Goal: Navigation & Orientation: Find specific page/section

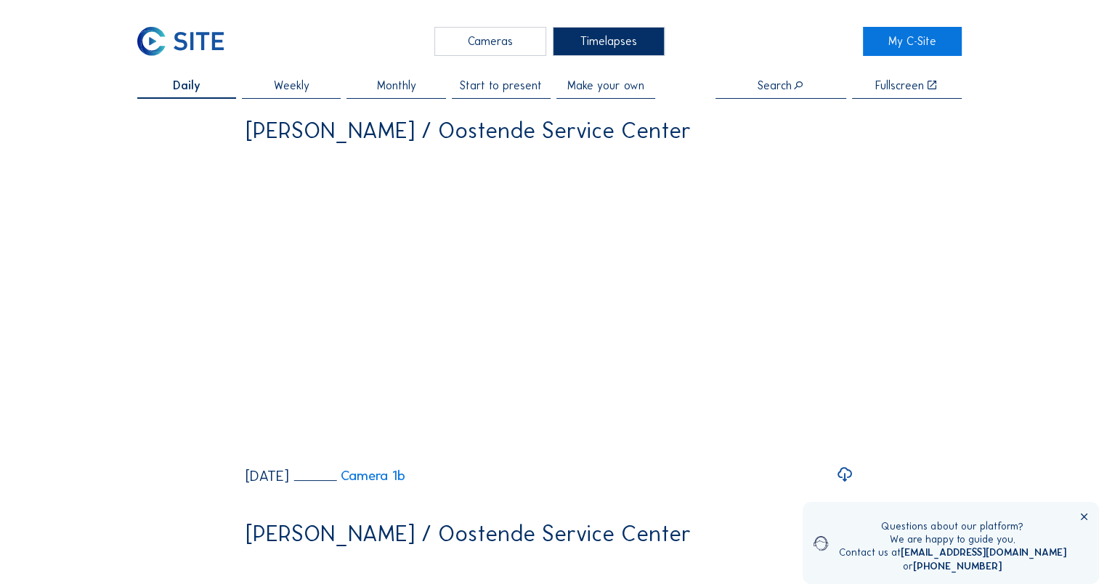
click at [477, 50] on div "Cameras" at bounding box center [490, 41] width 112 height 29
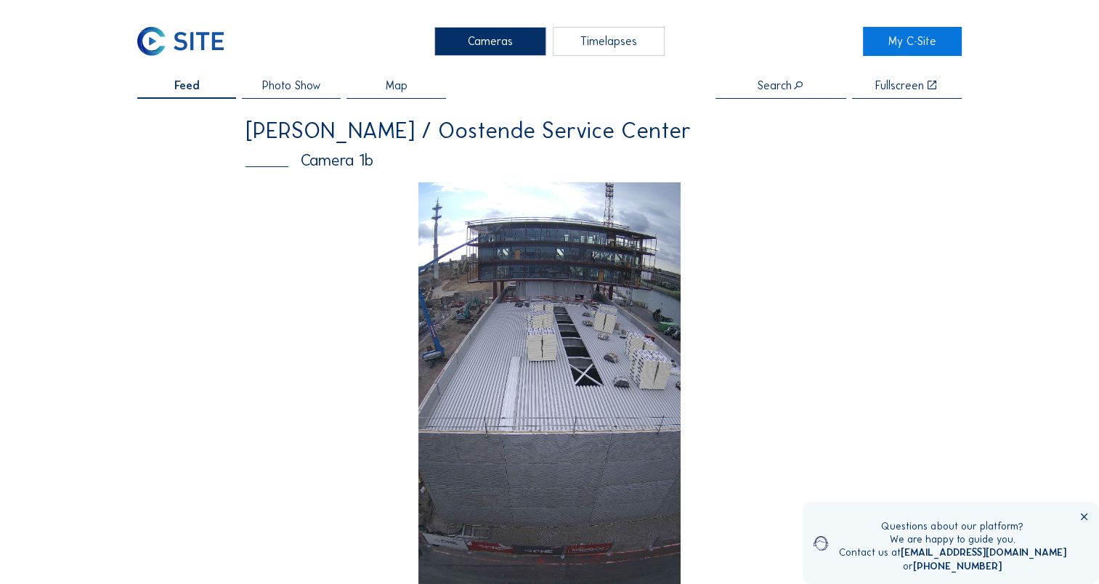
click at [564, 352] on img at bounding box center [550, 415] width 263 height 467
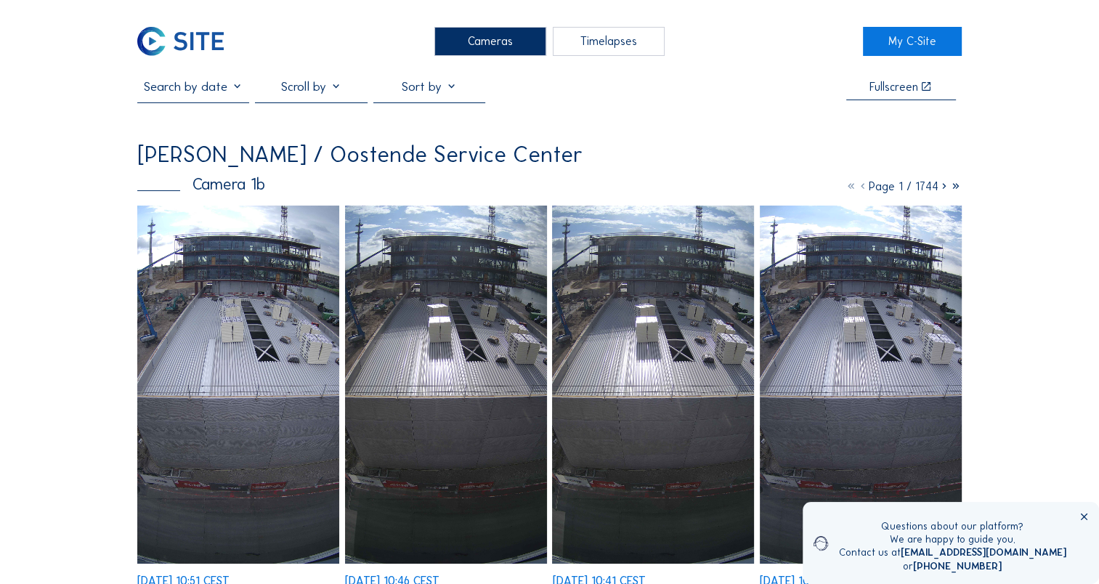
click at [277, 344] on img at bounding box center [238, 385] width 202 height 359
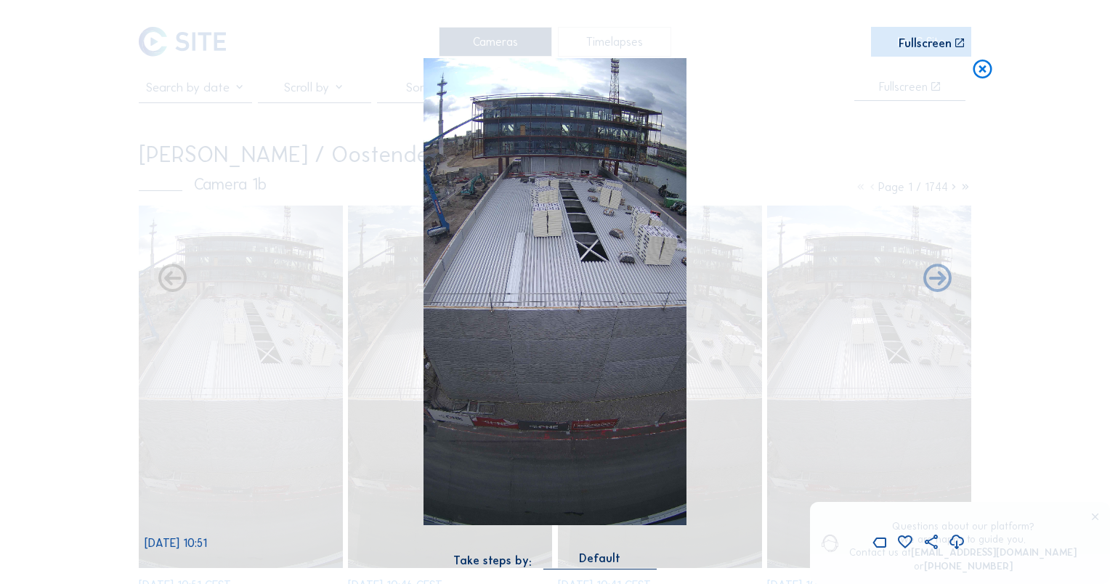
click at [954, 543] on icon at bounding box center [956, 543] width 17 height 20
click at [789, 241] on div "[DATE] 10:51" at bounding box center [555, 305] width 821 height 494
